Goal: Find specific page/section

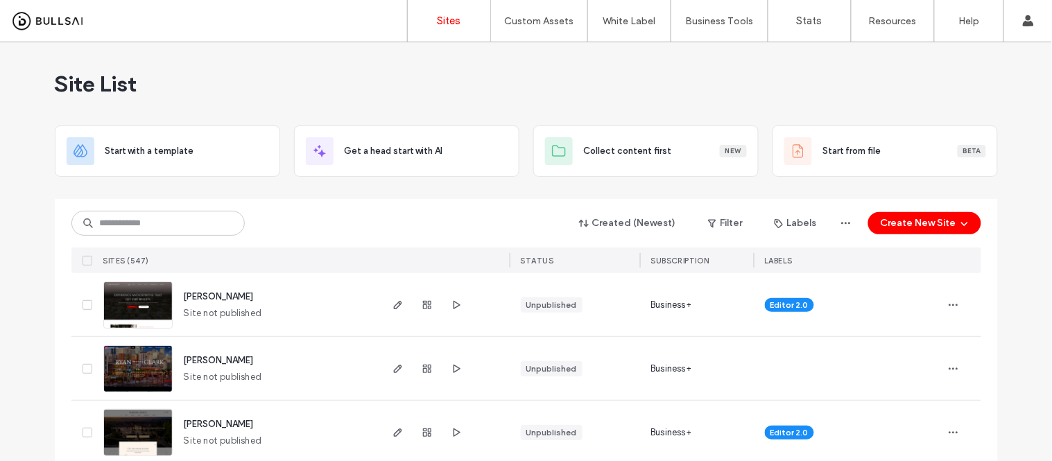
click at [154, 80] on div "Site List" at bounding box center [526, 83] width 943 height 83
click at [139, 219] on input at bounding box center [157, 223] width 173 height 25
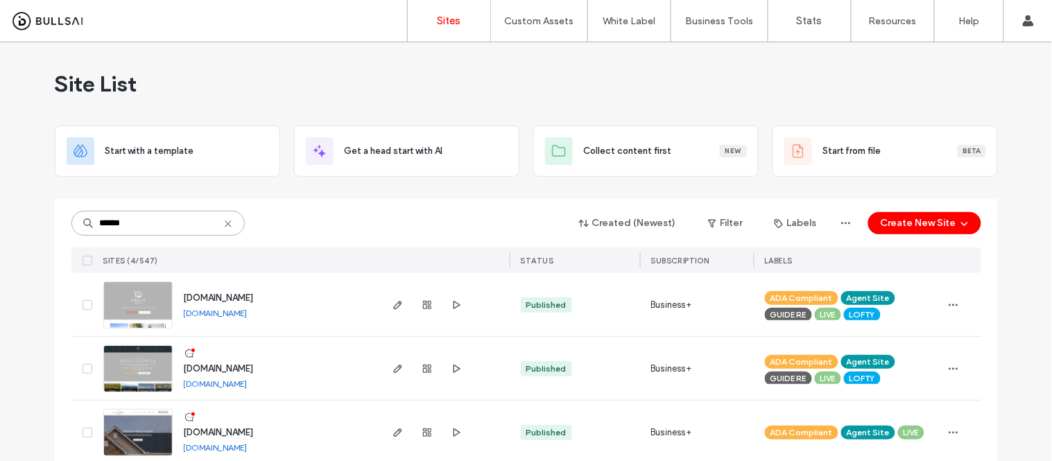
type input "******"
click at [243, 379] on link "www.nicolespencerhomes.com" at bounding box center [216, 384] width 64 height 10
click at [147, 375] on img at bounding box center [138, 393] width 68 height 94
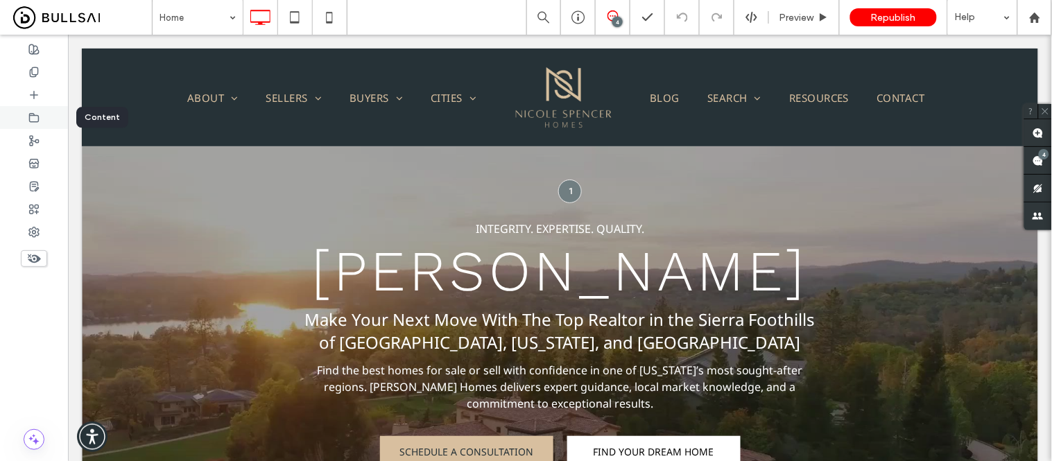
click at [31, 117] on icon at bounding box center [33, 117] width 11 height 11
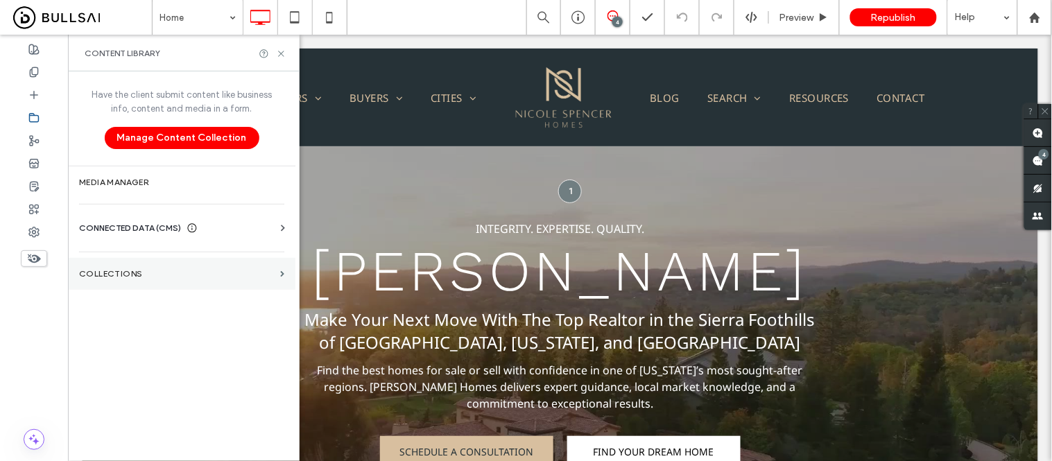
click at [132, 271] on label "Collections" at bounding box center [177, 274] width 196 height 10
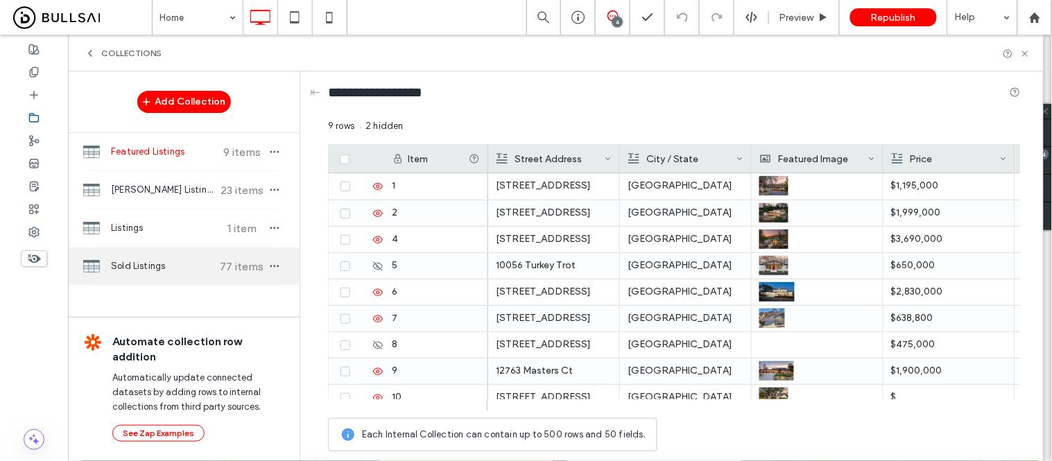
click at [137, 273] on span "Sold Listings" at bounding box center [162, 266] width 103 height 14
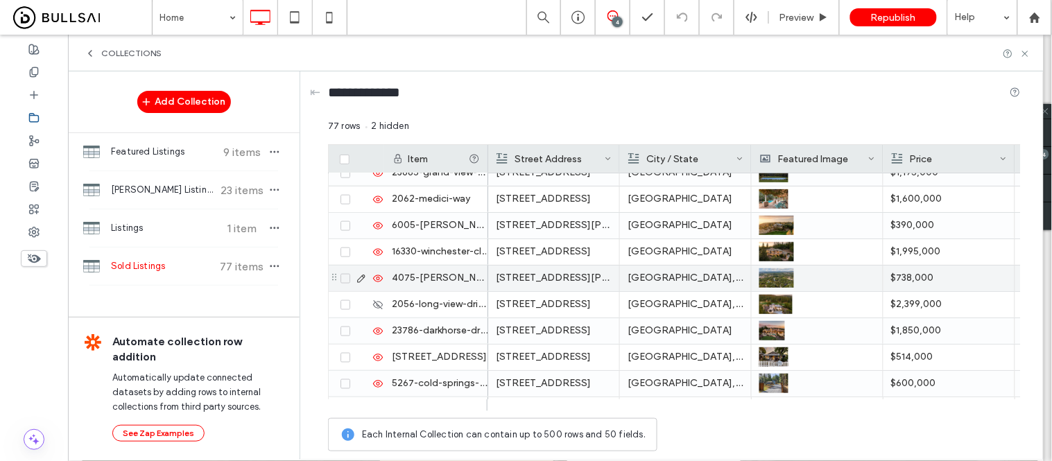
scroll to position [539, 0]
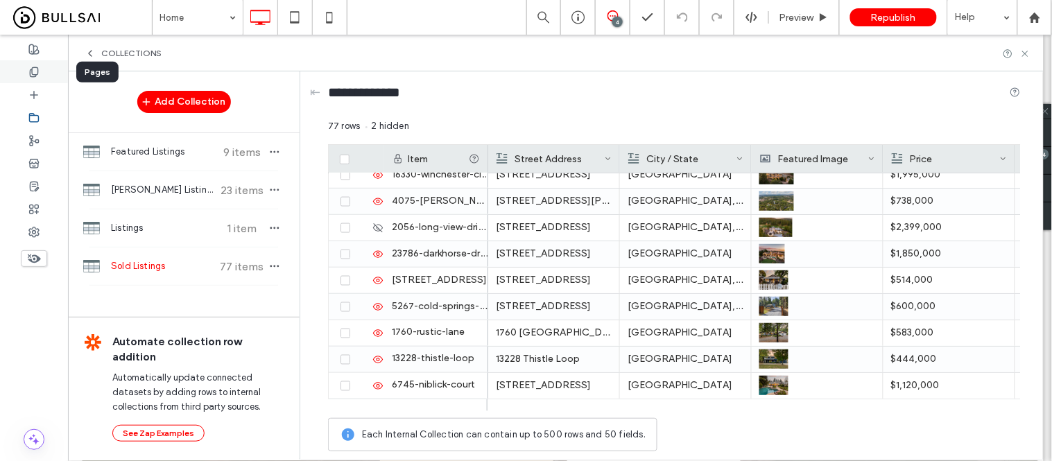
click at [31, 74] on icon at bounding box center [33, 72] width 11 height 11
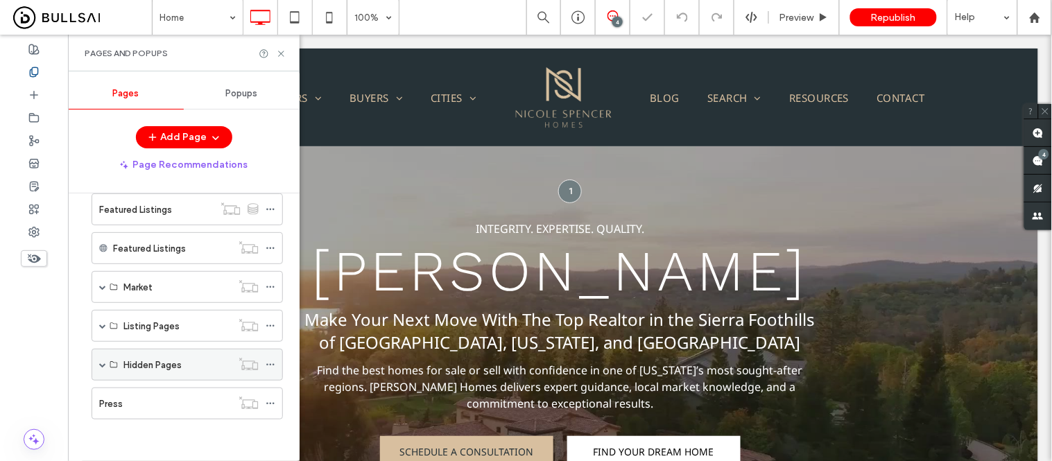
scroll to position [0, 0]
click at [103, 368] on span at bounding box center [102, 364] width 7 height 7
click at [108, 363] on div "Hidden Pages" at bounding box center [187, 364] width 191 height 32
click at [99, 365] on span at bounding box center [102, 363] width 7 height 7
click at [101, 328] on span at bounding box center [102, 326] width 7 height 7
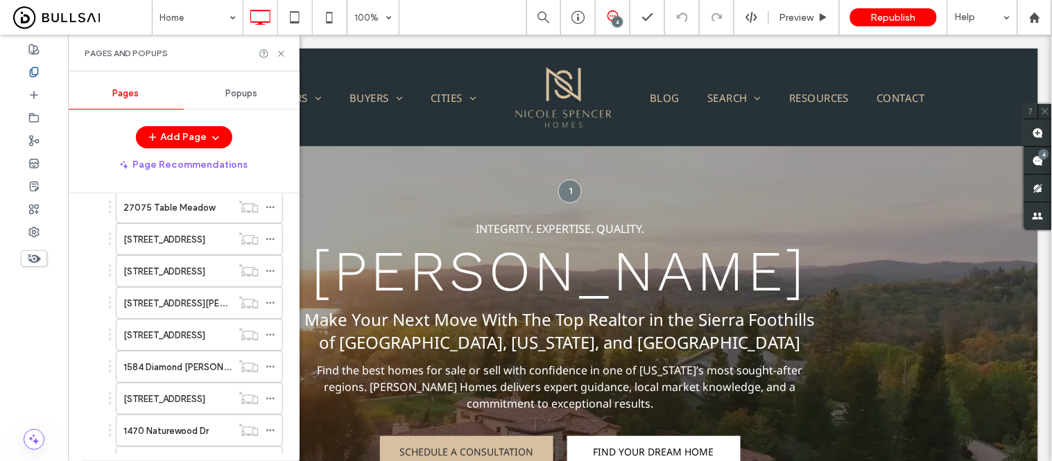
scroll to position [1107, 0]
click at [268, 370] on icon at bounding box center [271, 365] width 10 height 10
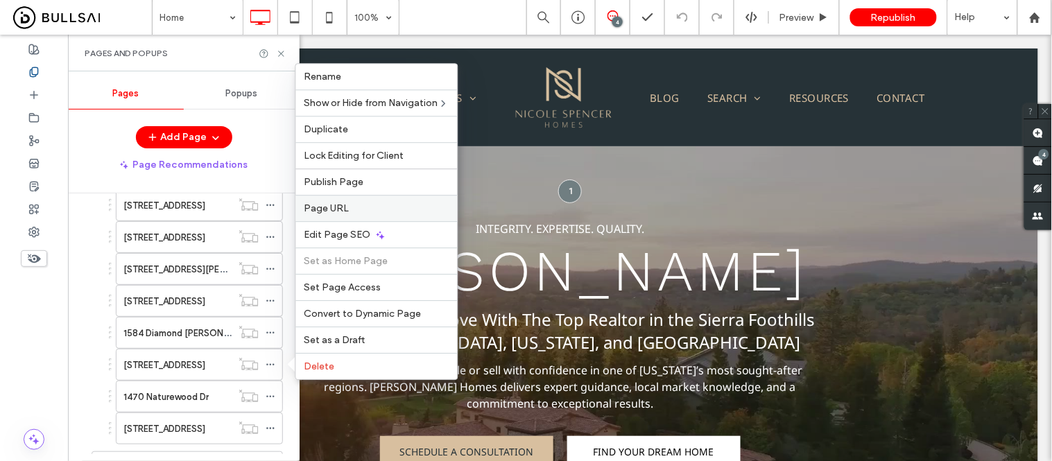
click at [334, 212] on span "Page URL" at bounding box center [327, 209] width 45 height 12
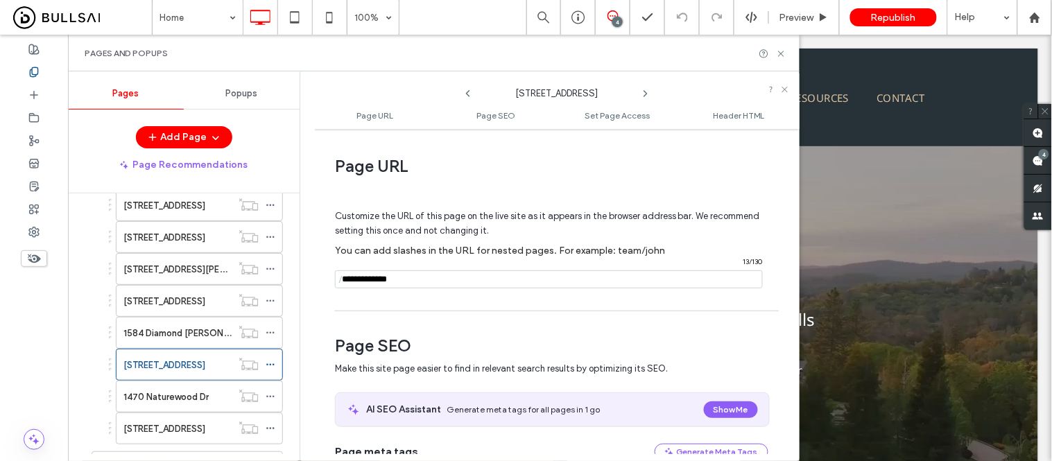
drag, startPoint x: 438, startPoint y: 281, endPoint x: 341, endPoint y: 286, distance: 97.3
click at [341, 286] on div "/ 13 / 130" at bounding box center [549, 280] width 428 height 18
click at [779, 50] on icon at bounding box center [781, 54] width 10 height 10
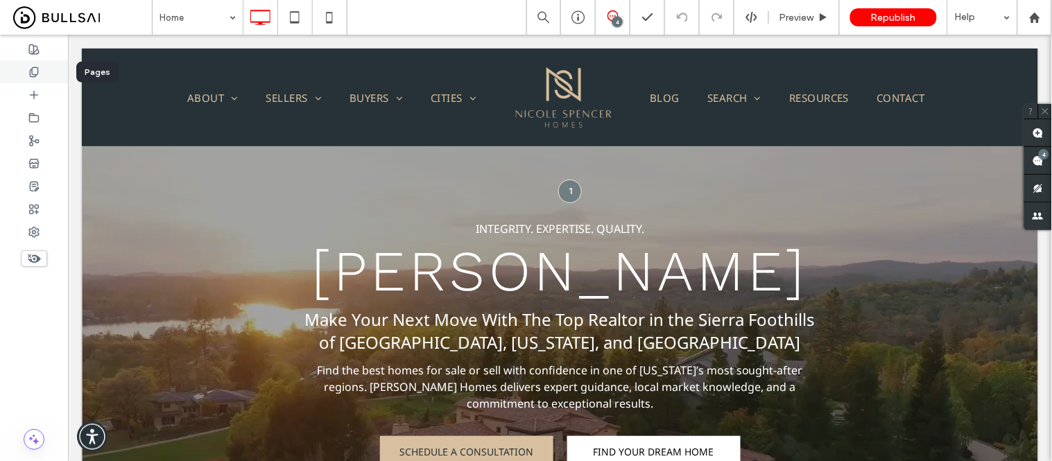
click at [31, 72] on icon at bounding box center [33, 72] width 11 height 11
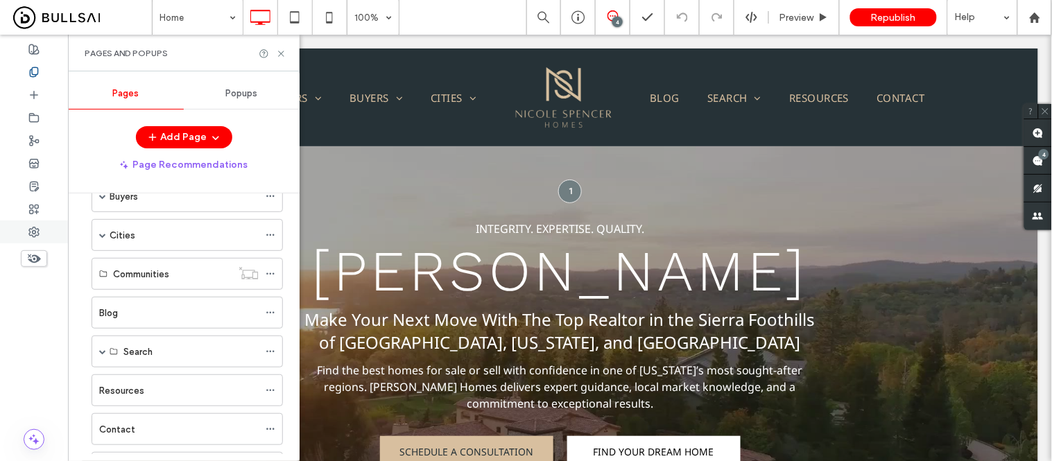
scroll to position [154, 0]
click at [31, 119] on icon at bounding box center [33, 117] width 11 height 11
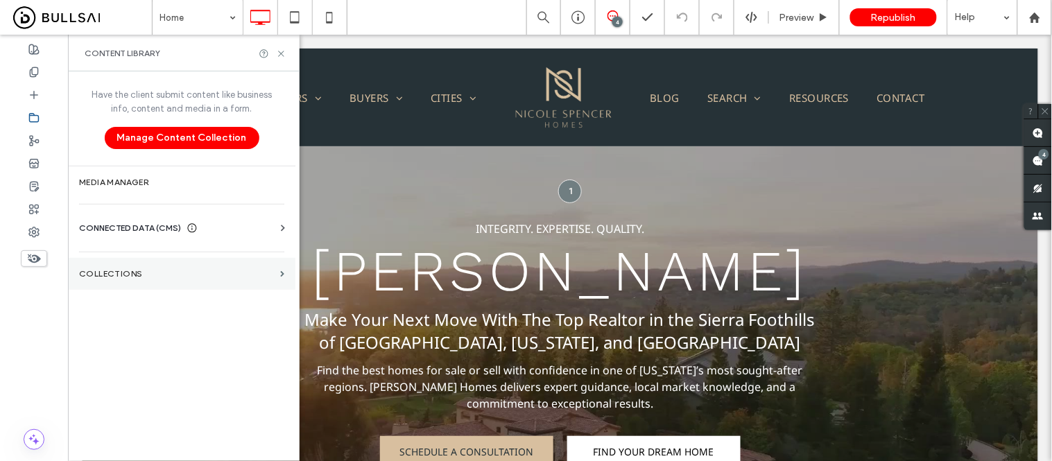
click at [149, 280] on section "Collections" at bounding box center [182, 274] width 228 height 32
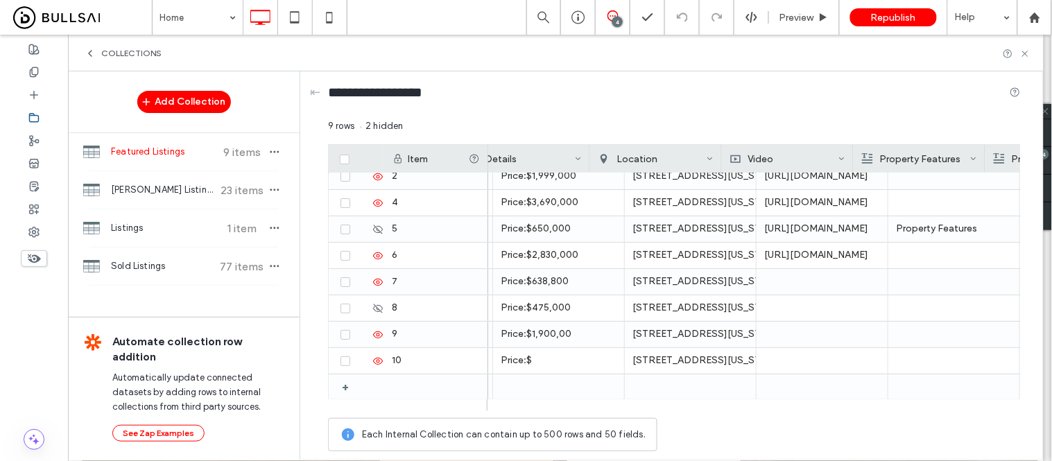
scroll to position [0, 1502]
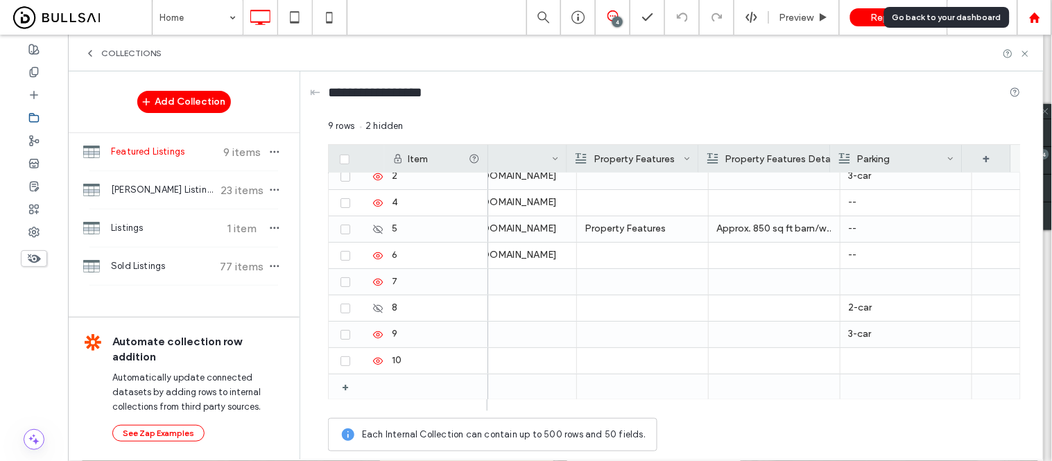
click at [1038, 19] on use at bounding box center [1034, 17] width 10 height 10
